Goal: Check status: Check status

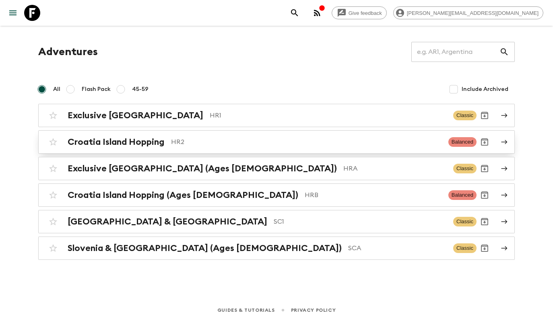
click at [196, 141] on p "HR2" at bounding box center [306, 142] width 271 height 10
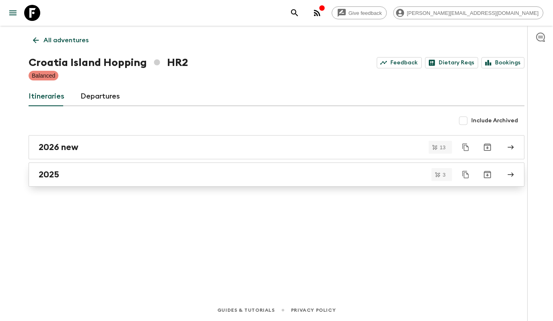
click at [174, 177] on div "2025" at bounding box center [269, 175] width 461 height 10
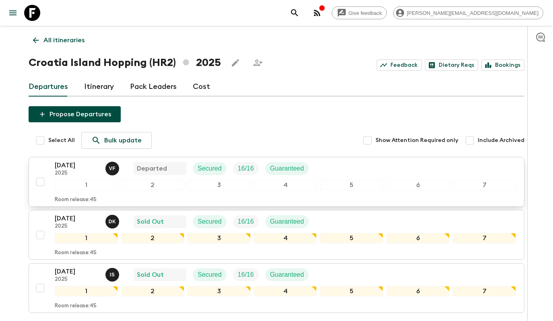
click at [354, 167] on div "[DATE] 2025 V F Departed Secured 16 / 16 Guaranteed" at bounding box center [286, 169] width 462 height 16
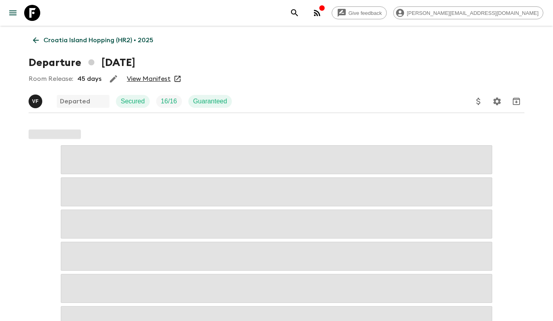
click at [139, 81] on link "View Manifest" at bounding box center [149, 79] width 44 height 8
